Goal: Register for event/course

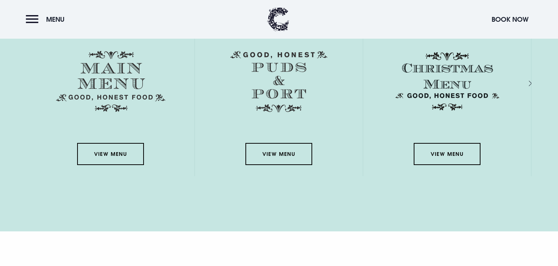
scroll to position [1343, 0]
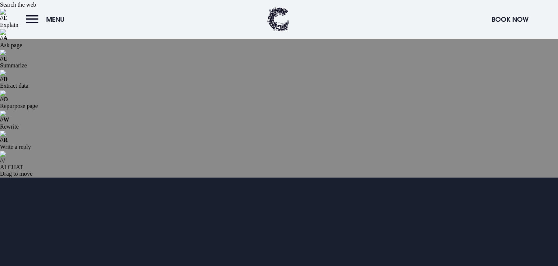
scroll to position [59, 0]
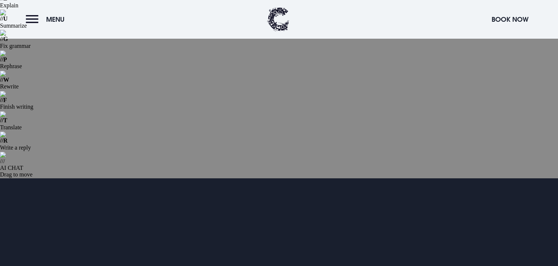
drag, startPoint x: 103, startPoint y: 150, endPoint x: 133, endPoint y: 239, distance: 93.6
copy div "We’re proud to continue our partnership with Action Mental Health for a second …"
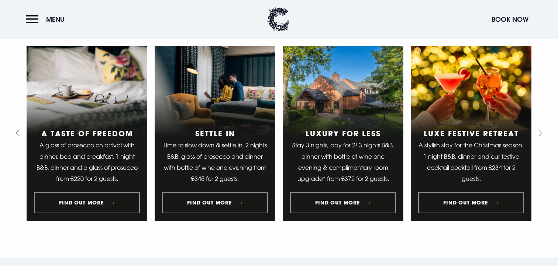
scroll to position [250, 0]
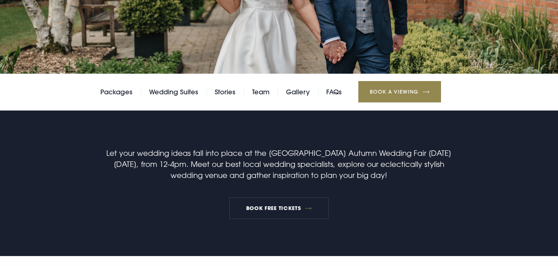
scroll to position [386, 0]
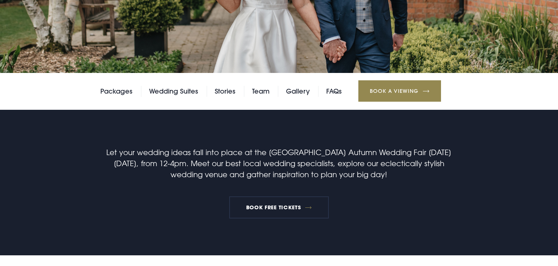
drag, startPoint x: 327, startPoint y: 171, endPoint x: 375, endPoint y: 171, distance: 47.2
drag, startPoint x: 410, startPoint y: 173, endPoint x: 342, endPoint y: 173, distance: 68.6
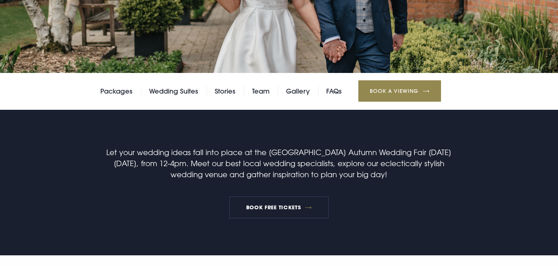
drag, startPoint x: 361, startPoint y: 128, endPoint x: 399, endPoint y: 136, distance: 38.6
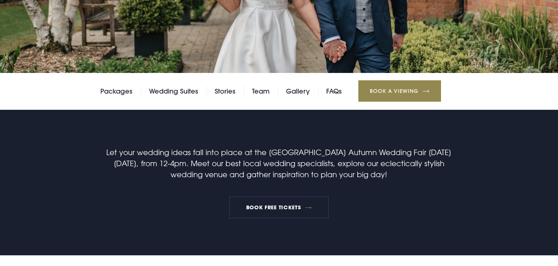
drag, startPoint x: 358, startPoint y: 126, endPoint x: 454, endPoint y: 127, distance: 96.3
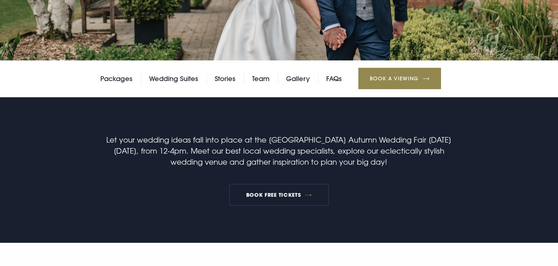
scroll to position [394, 0]
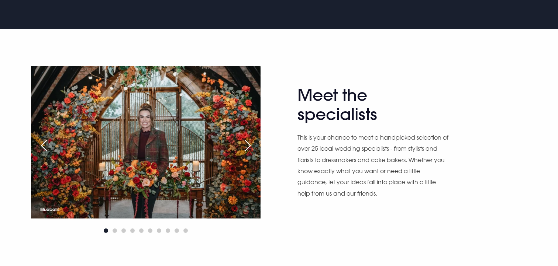
scroll to position [314, 0]
